Goal: Task Accomplishment & Management: Manage account settings

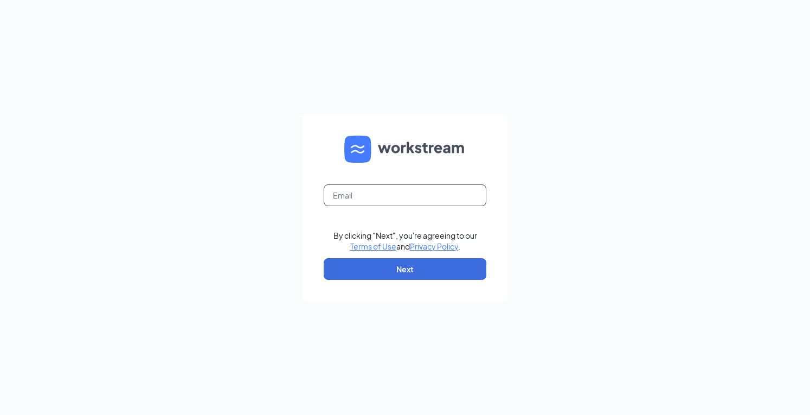
click at [357, 189] on input "text" at bounding box center [405, 195] width 163 height 22
type input "david.winter@inspirepartners.net"
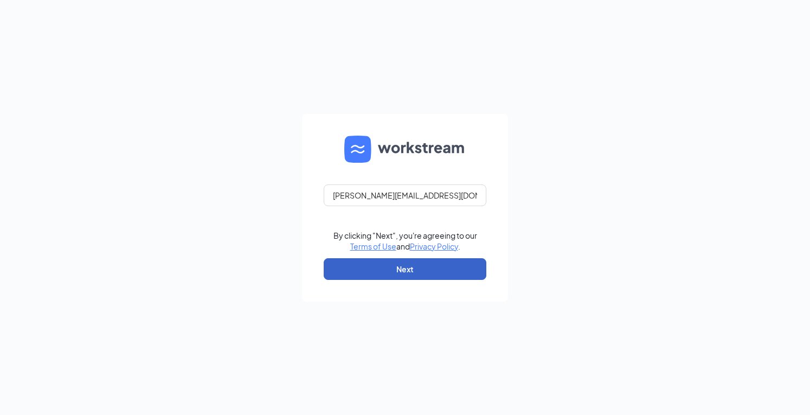
click at [405, 266] on button "Next" at bounding box center [405, 269] width 163 height 22
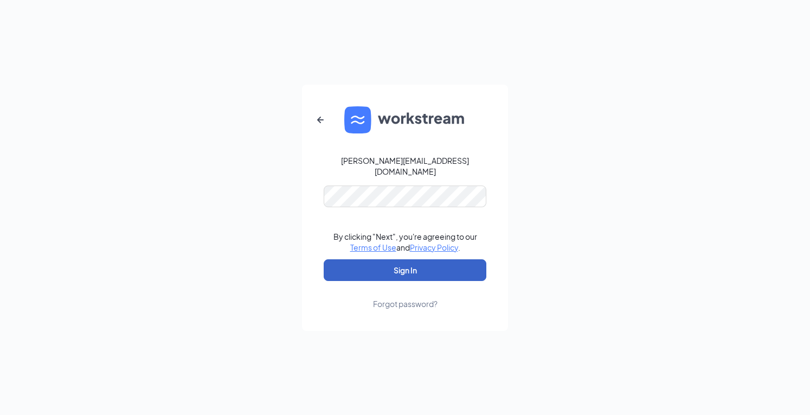
click at [390, 265] on button "Sign In" at bounding box center [405, 270] width 163 height 22
click at [432, 266] on button "Sign In" at bounding box center [405, 270] width 163 height 22
click at [368, 260] on button "Sign In" at bounding box center [405, 270] width 163 height 22
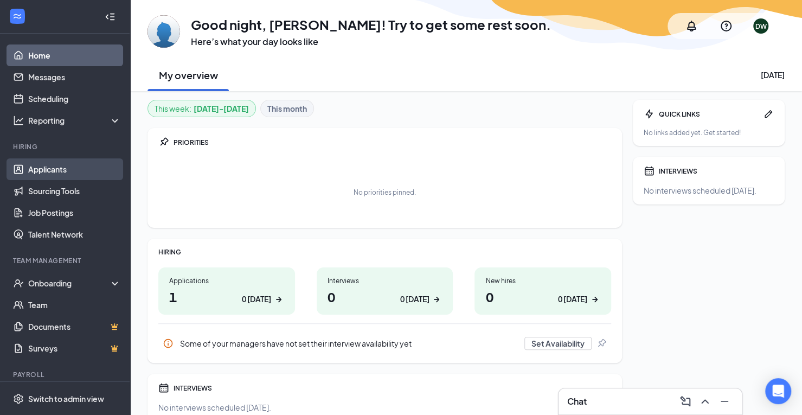
click at [36, 170] on link "Applicants" at bounding box center [74, 169] width 93 height 22
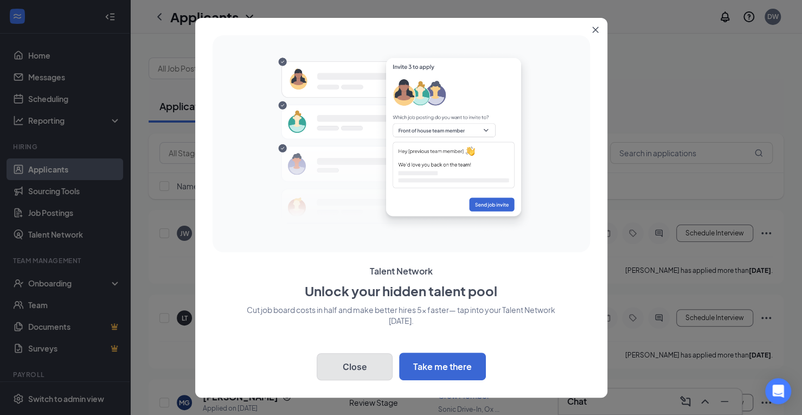
click at [359, 361] on button "Close" at bounding box center [355, 366] width 76 height 27
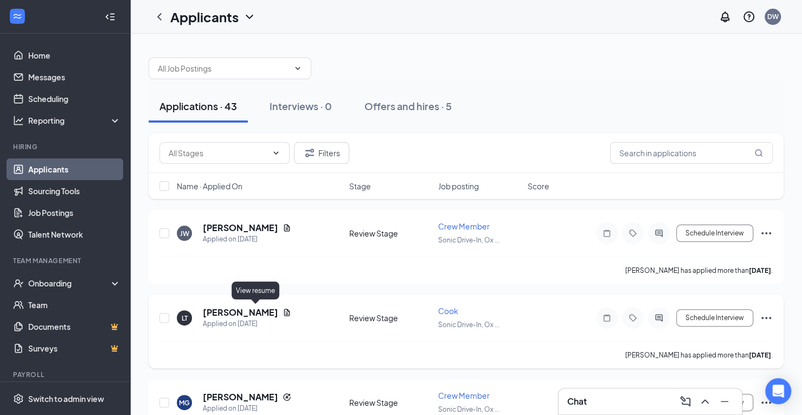
click at [283, 308] on icon "Document" at bounding box center [287, 312] width 9 height 9
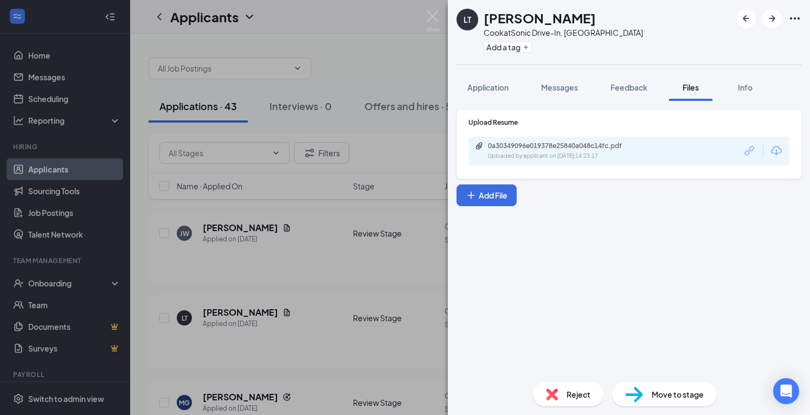
click at [798, 14] on icon "Ellipses" at bounding box center [795, 18] width 13 height 13
click at [735, 41] on link "View full application" at bounding box center [736, 43] width 117 height 11
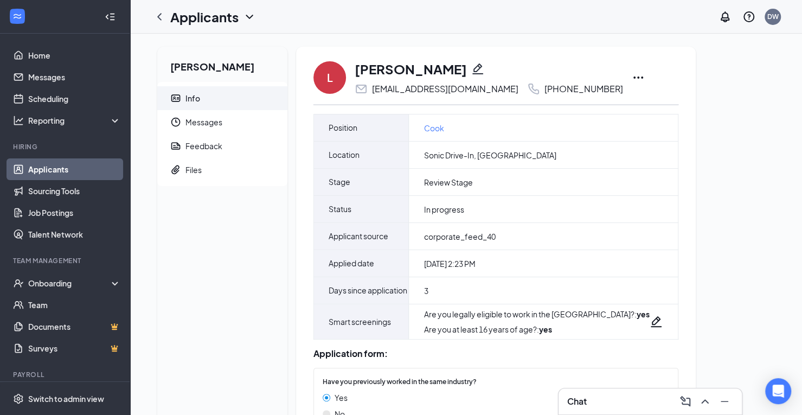
click at [632, 75] on icon "Ellipses" at bounding box center [638, 77] width 13 height 13
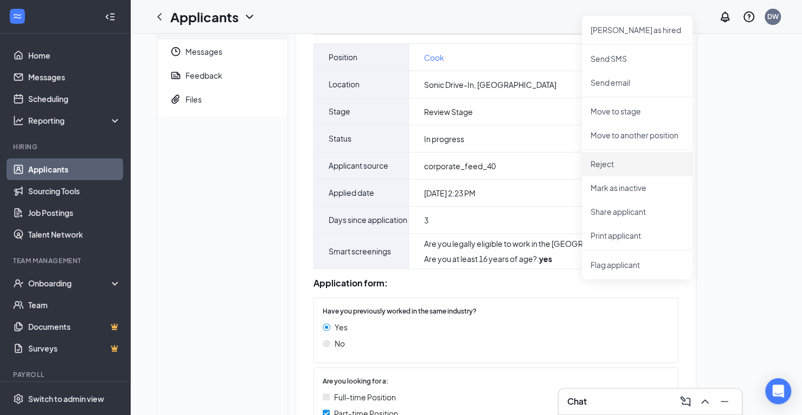
scroll to position [163, 0]
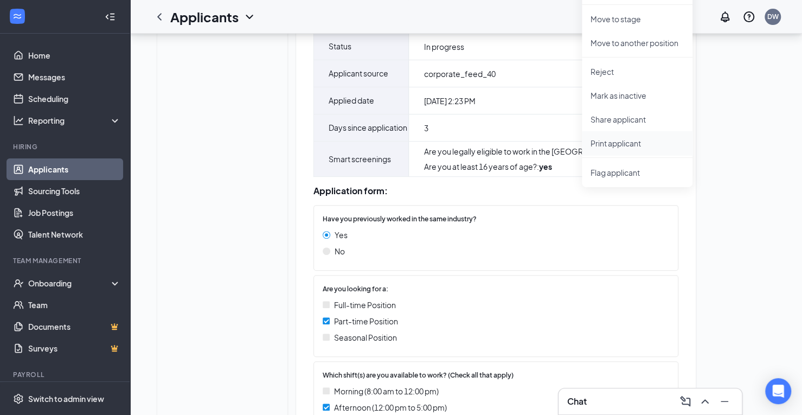
click at [613, 142] on p "Print applicant" at bounding box center [637, 143] width 93 height 11
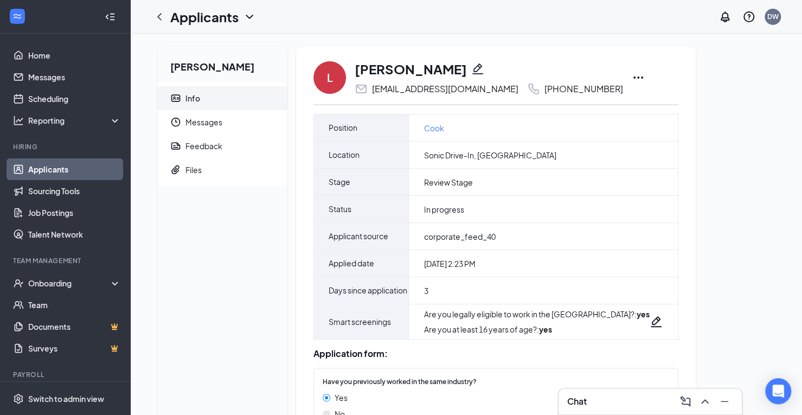
click at [50, 170] on link "Applicants" at bounding box center [74, 169] width 93 height 22
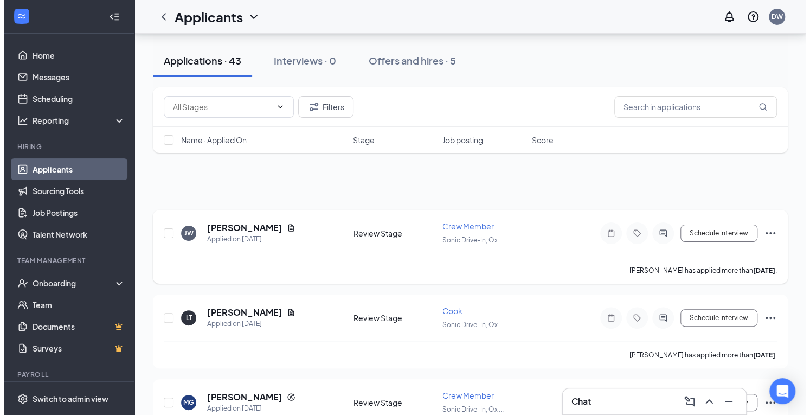
scroll to position [163, 0]
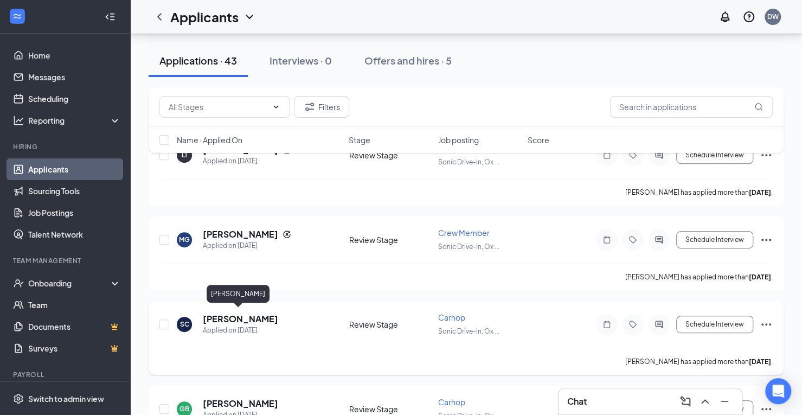
click at [241, 314] on h5 "Shelby Culver" at bounding box center [240, 319] width 75 height 12
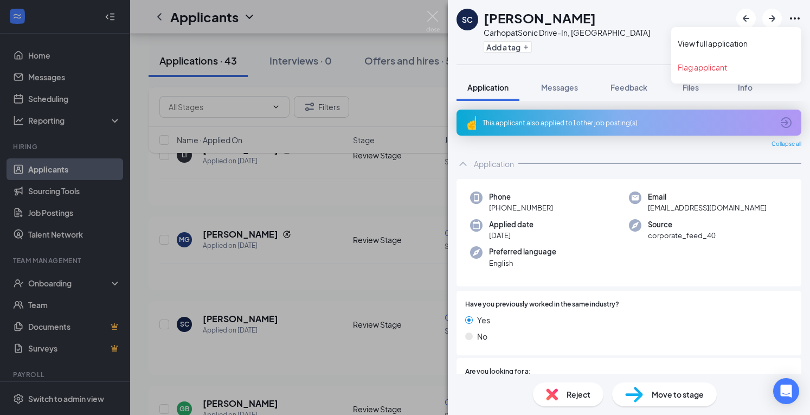
click at [795, 17] on icon "Ellipses" at bounding box center [795, 18] width 13 height 13
click at [735, 38] on link "View full application" at bounding box center [736, 43] width 117 height 11
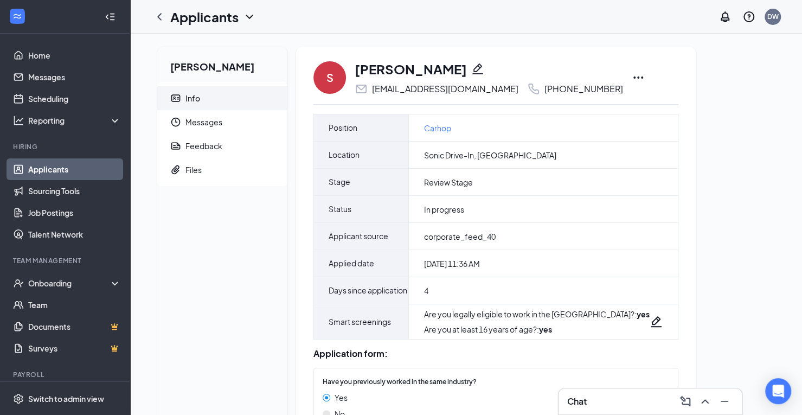
click at [632, 78] on icon "Ellipses" at bounding box center [638, 77] width 13 height 13
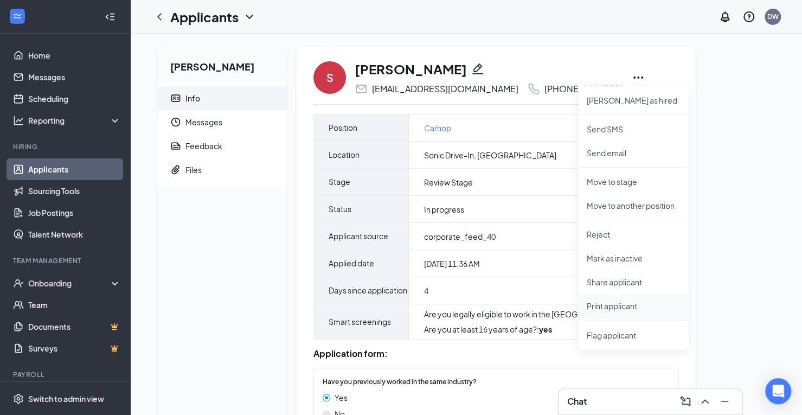
click at [637, 306] on p "Print applicant" at bounding box center [633, 305] width 93 height 11
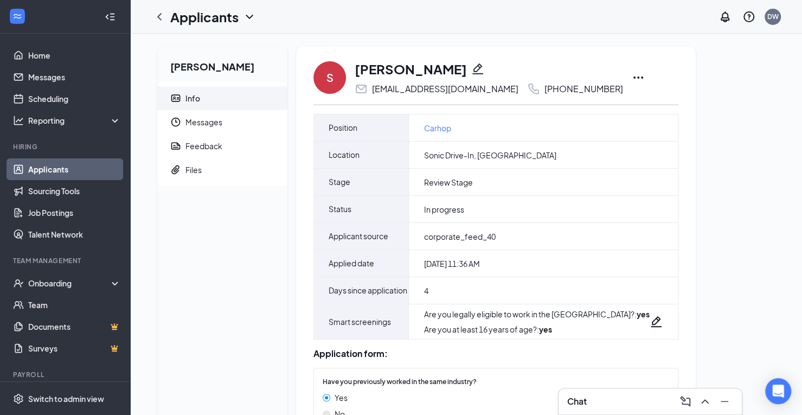
click at [59, 174] on link "Applicants" at bounding box center [74, 169] width 93 height 22
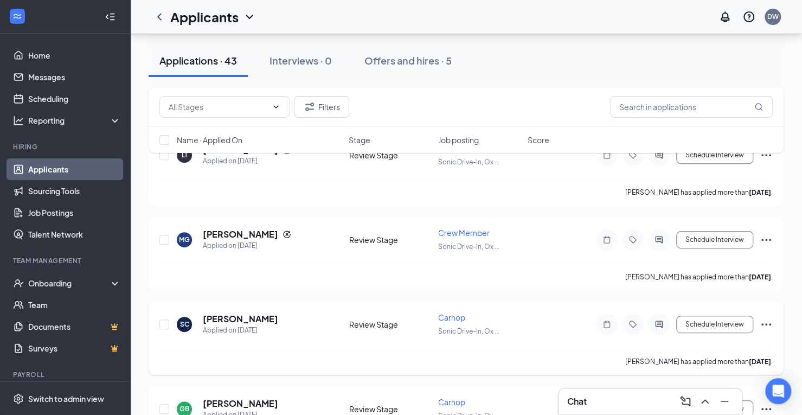
scroll to position [325, 0]
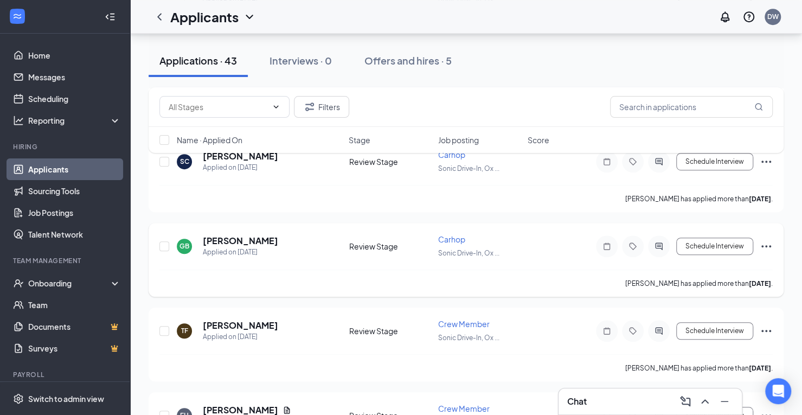
click at [765, 240] on icon "Ellipses" at bounding box center [766, 246] width 13 height 13
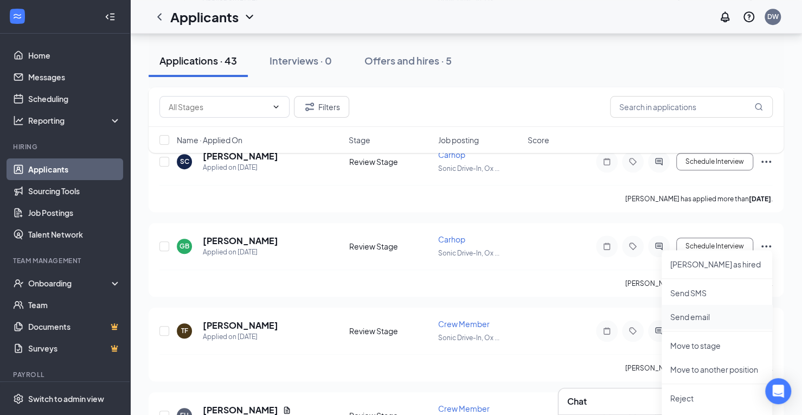
scroll to position [488, 0]
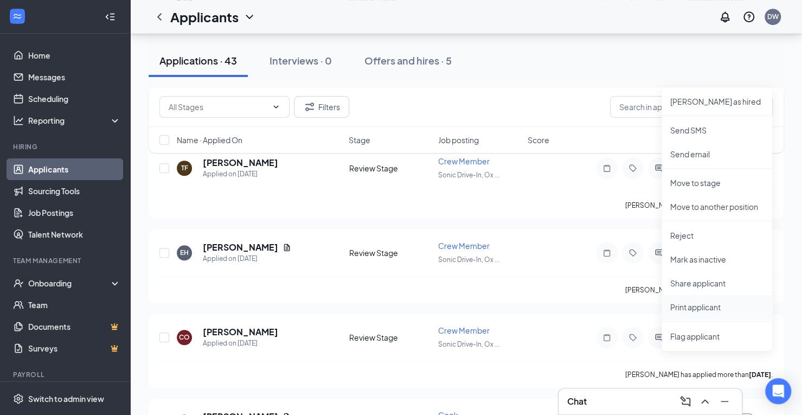
click at [705, 306] on p "Print applicant" at bounding box center [716, 307] width 93 height 11
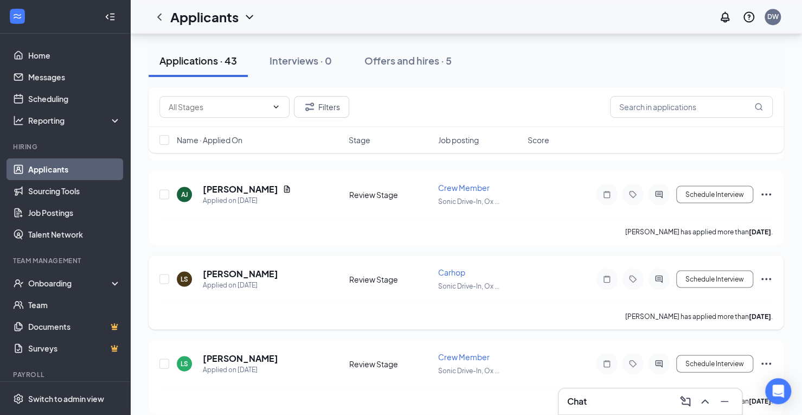
scroll to position [1302, 0]
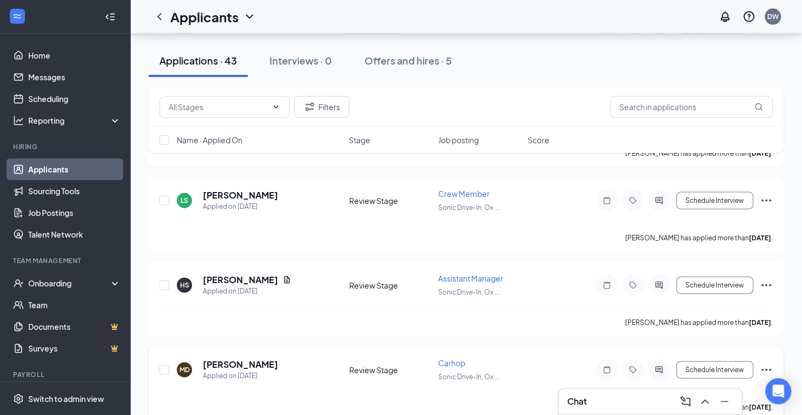
click at [343, 347] on div "MD Majesta Dillard Applied on Aug 10 Review Stage Carhop Sonic Drive-In, Ox ...…" at bounding box center [466, 384] width 635 height 74
click at [770, 369] on icon "Ellipses" at bounding box center [766, 370] width 10 height 2
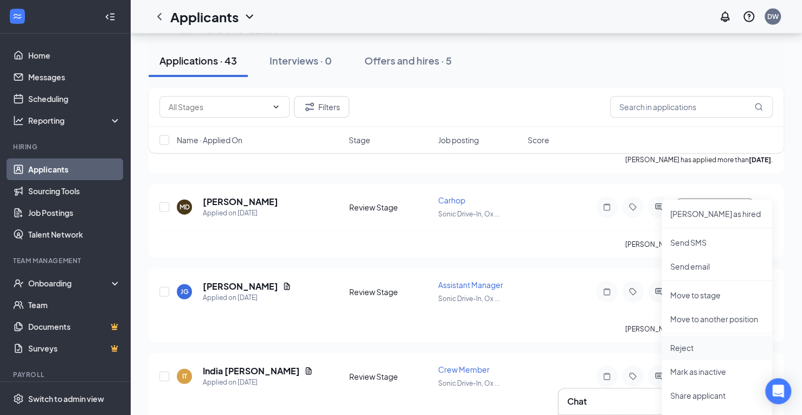
scroll to position [1627, 0]
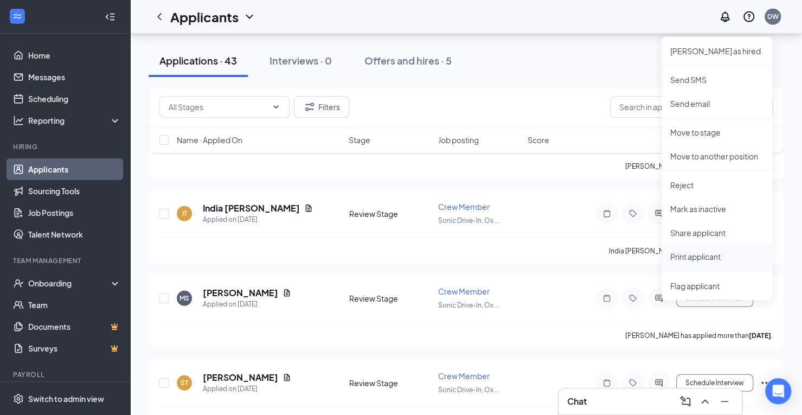
click at [696, 255] on p "Print applicant" at bounding box center [716, 256] width 93 height 11
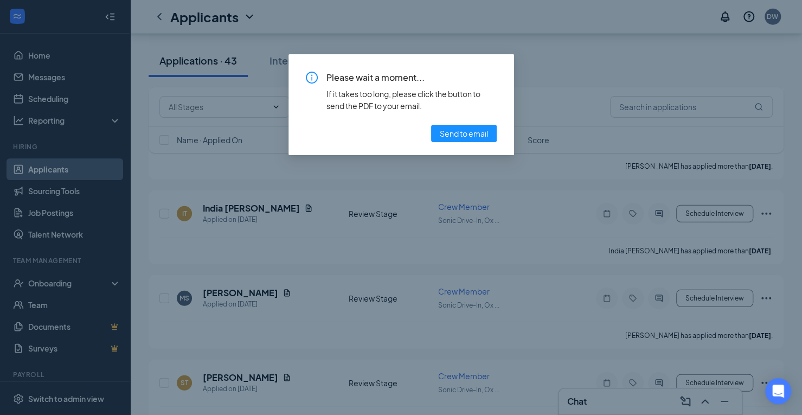
click at [354, 232] on div "Please wait a moment... If it takes too long, please click the button to send t…" at bounding box center [401, 207] width 802 height 415
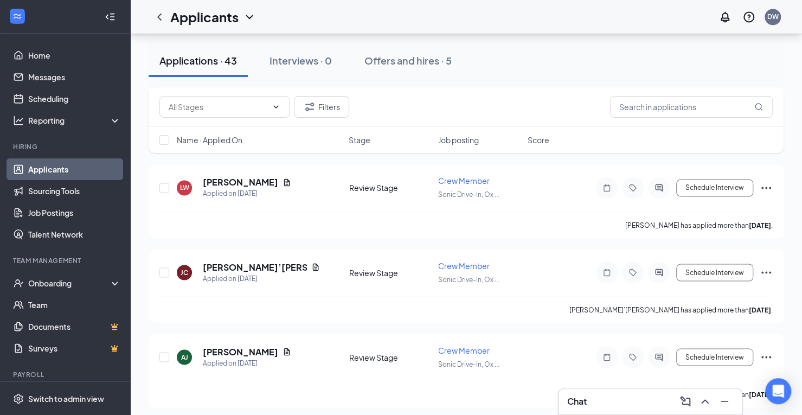
scroll to position [976, 0]
drag, startPoint x: 670, startPoint y: 111, endPoint x: 663, endPoint y: 112, distance: 7.6
click at [669, 112] on input "text" at bounding box center [691, 107] width 163 height 22
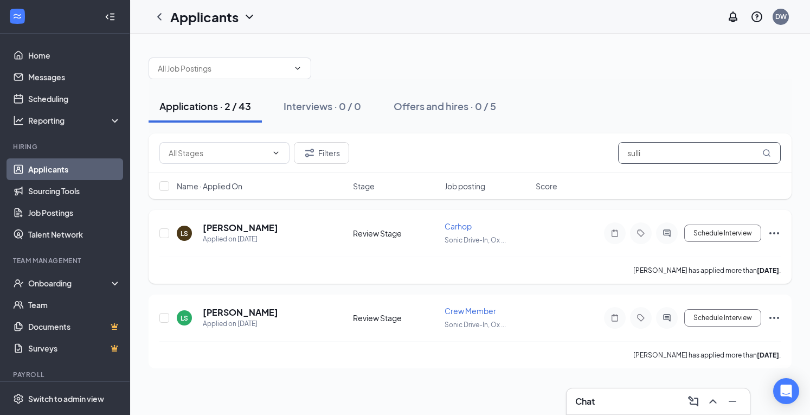
type input "sulli"
click at [773, 229] on icon "Ellipses" at bounding box center [774, 233] width 13 height 13
click at [237, 227] on h5 "La’Neisha Sullivan" at bounding box center [240, 228] width 75 height 12
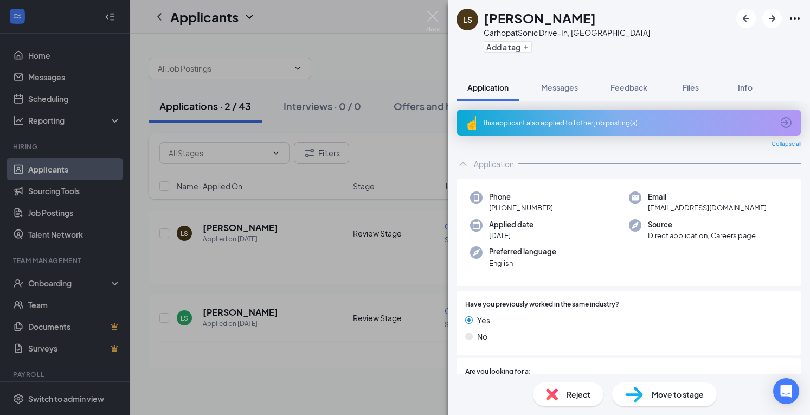
click at [787, 17] on div at bounding box center [769, 19] width 65 height 20
click at [797, 15] on icon "Ellipses" at bounding box center [795, 18] width 13 height 13
click at [727, 38] on link "View full application" at bounding box center [736, 43] width 117 height 11
drag, startPoint x: 433, startPoint y: 22, endPoint x: 430, endPoint y: 45, distance: 22.9
click at [433, 22] on img at bounding box center [433, 21] width 14 height 21
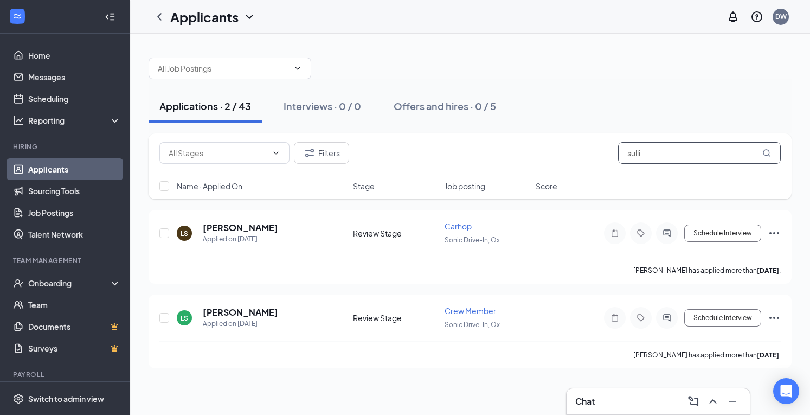
drag, startPoint x: 662, startPoint y: 157, endPoint x: 565, endPoint y: 163, distance: 97.3
click at [579, 163] on div "Filters sulli" at bounding box center [470, 153] width 622 height 22
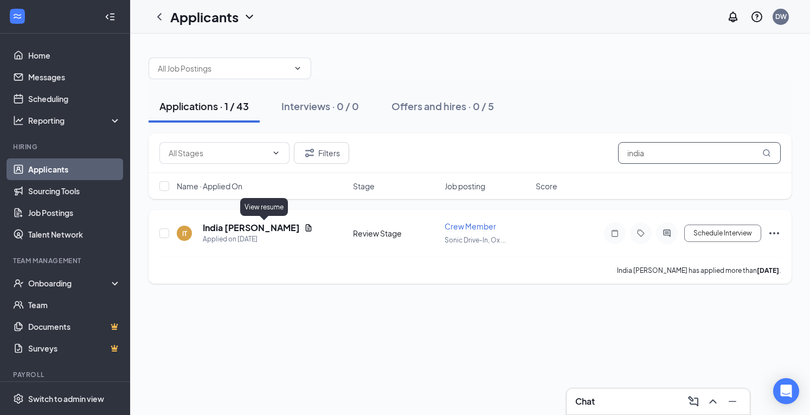
type input "india"
click at [304, 226] on icon "Document" at bounding box center [308, 227] width 9 height 9
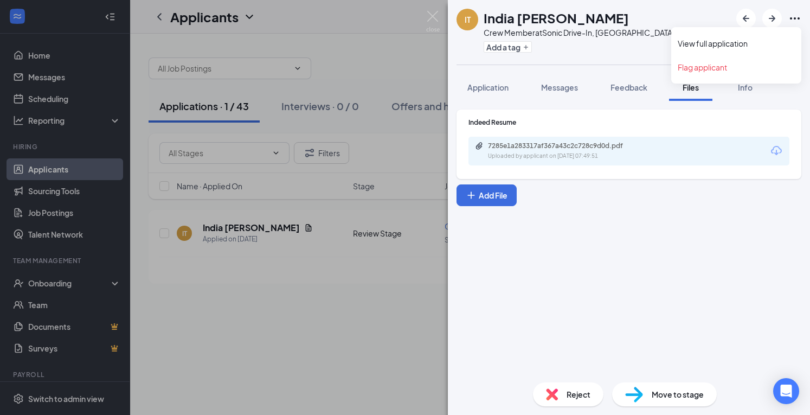
click at [794, 16] on icon "Ellipses" at bounding box center [795, 18] width 13 height 13
click at [732, 40] on link "View full application" at bounding box center [736, 43] width 117 height 11
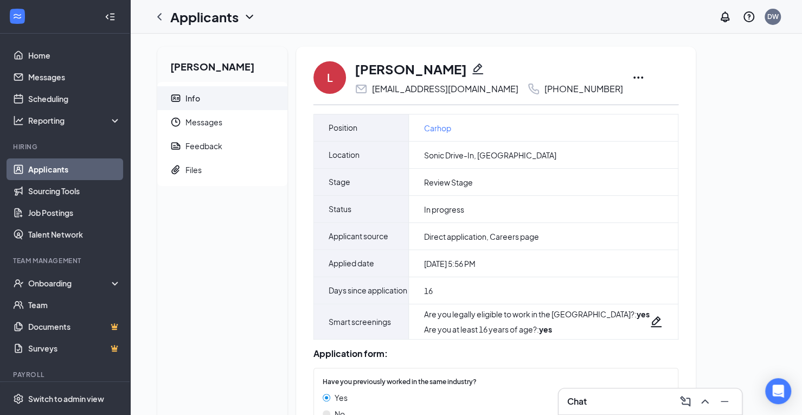
click at [632, 77] on icon "Ellipses" at bounding box center [638, 77] width 13 height 13
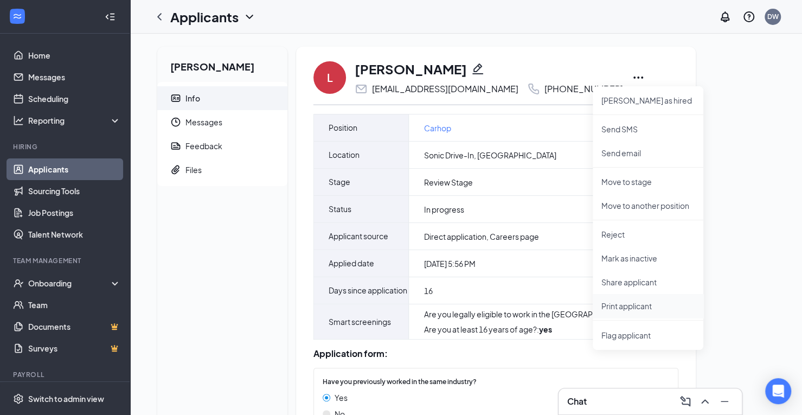
click at [618, 305] on p "Print applicant" at bounding box center [647, 305] width 93 height 11
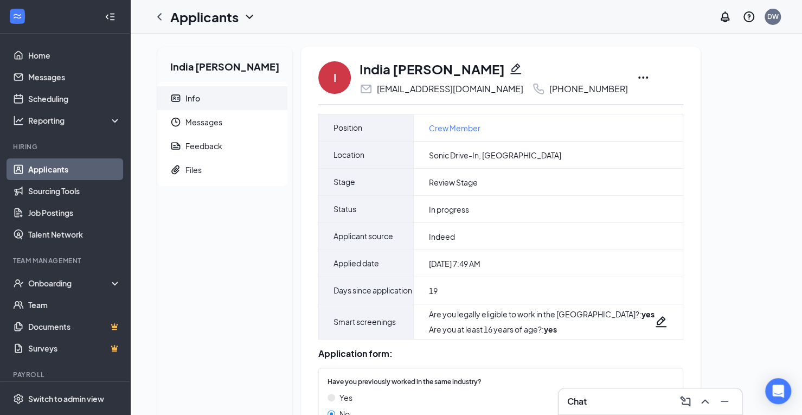
click at [637, 76] on icon "Ellipses" at bounding box center [643, 77] width 13 height 13
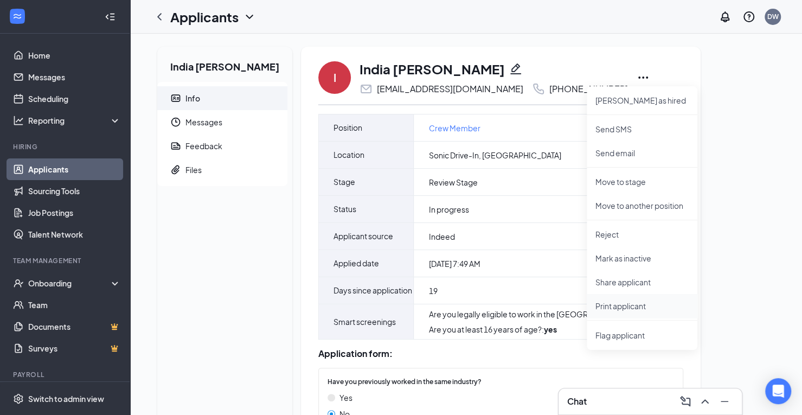
click at [609, 302] on p "Print applicant" at bounding box center [642, 305] width 93 height 11
